Goal: Complete application form

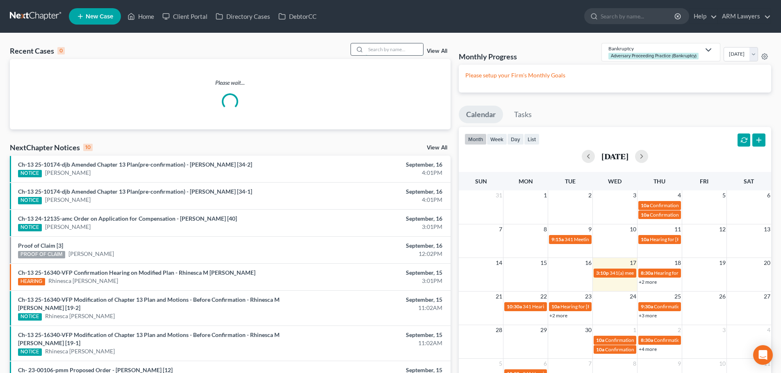
click at [383, 48] on input "search" at bounding box center [394, 49] width 57 height 12
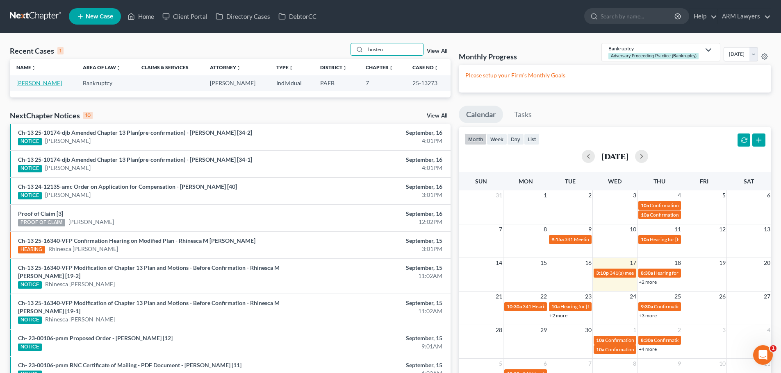
type input "hosten"
click at [23, 80] on link "[PERSON_NAME]" at bounding box center [39, 83] width 46 height 7
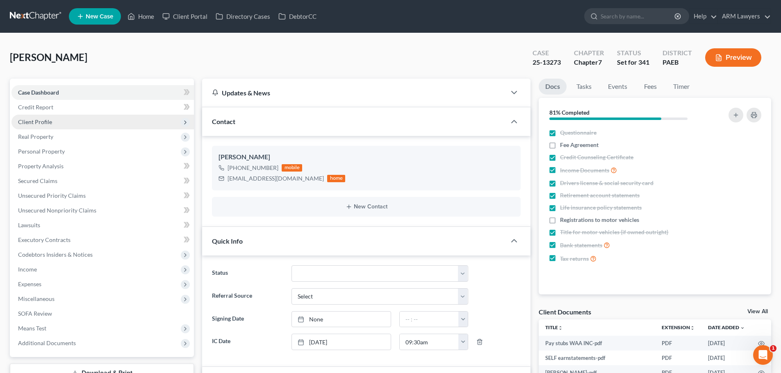
scroll to position [53, 0]
click at [48, 121] on span "Client Profile" at bounding box center [35, 121] width 34 height 7
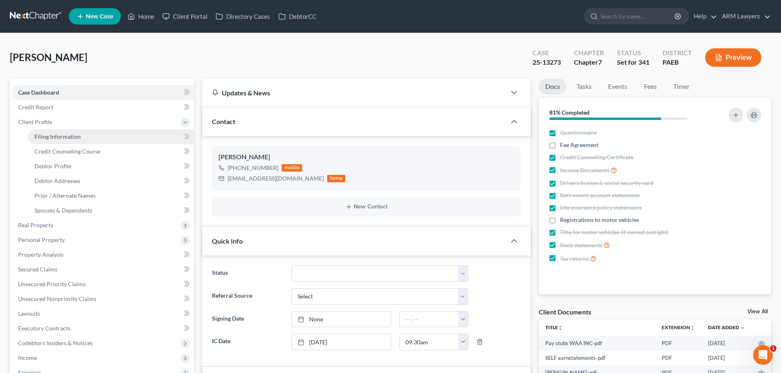
click at [49, 139] on span "Filing Information" at bounding box center [57, 136] width 46 height 7
select select "1"
select select "0"
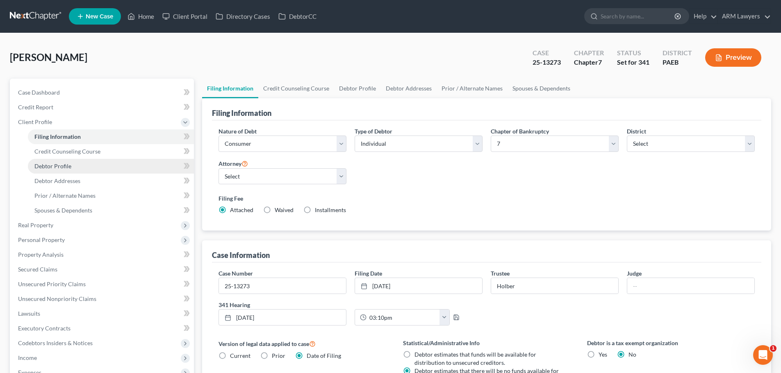
click at [84, 161] on link "Debtor Profile" at bounding box center [111, 166] width 166 height 15
select select "0"
select select "3"
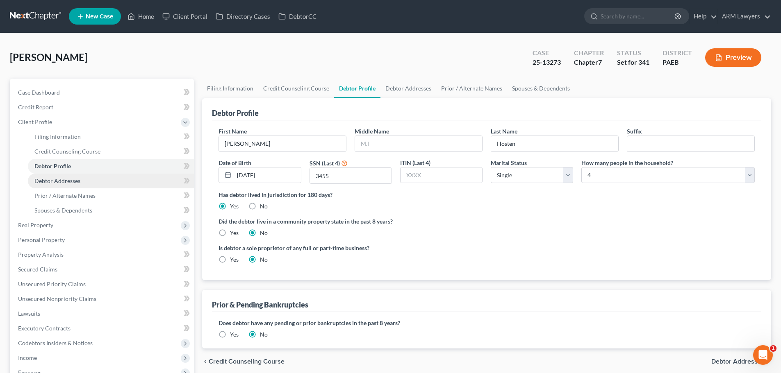
click at [82, 174] on link "Debtor Addresses" at bounding box center [111, 181] width 166 height 15
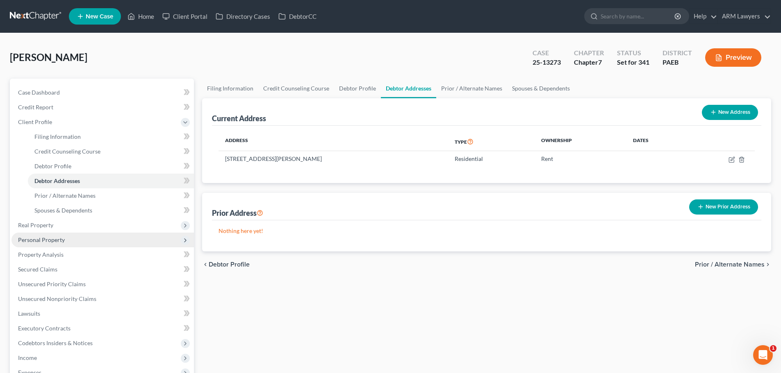
click at [30, 235] on span "Personal Property" at bounding box center [102, 240] width 182 height 15
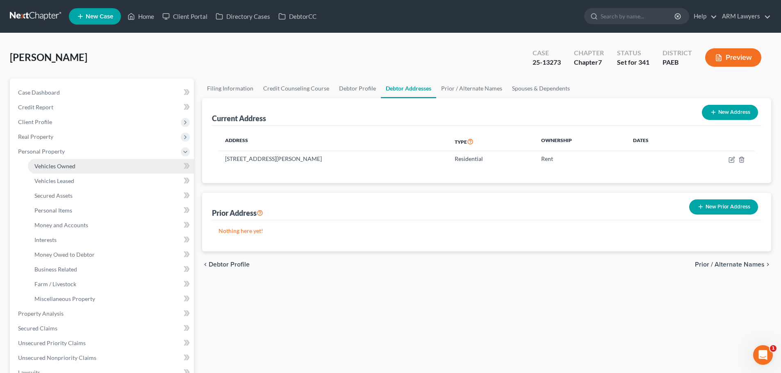
click at [66, 171] on link "Vehicles Owned" at bounding box center [111, 166] width 166 height 15
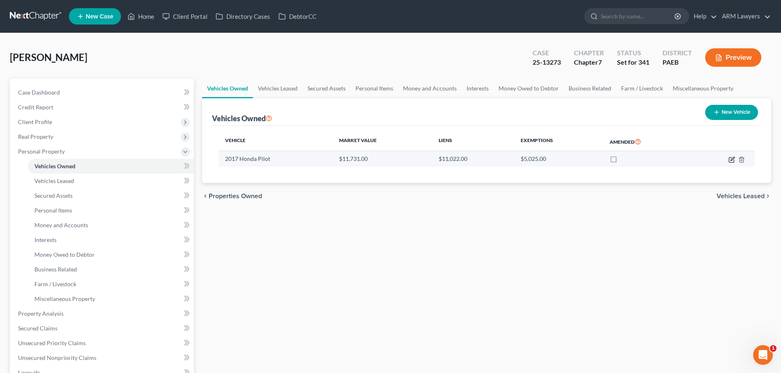
click at [731, 160] on icon "button" at bounding box center [732, 159] width 4 height 4
select select "0"
select select "9"
select select "0"
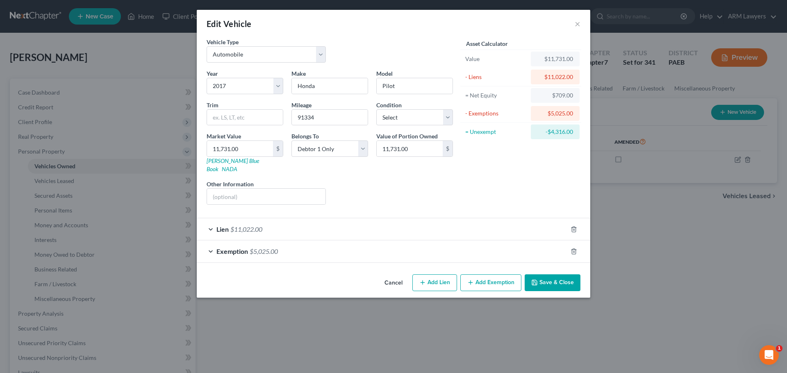
click at [397, 275] on button "Cancel" at bounding box center [393, 283] width 31 height 16
